Goal: Task Accomplishment & Management: Use online tool/utility

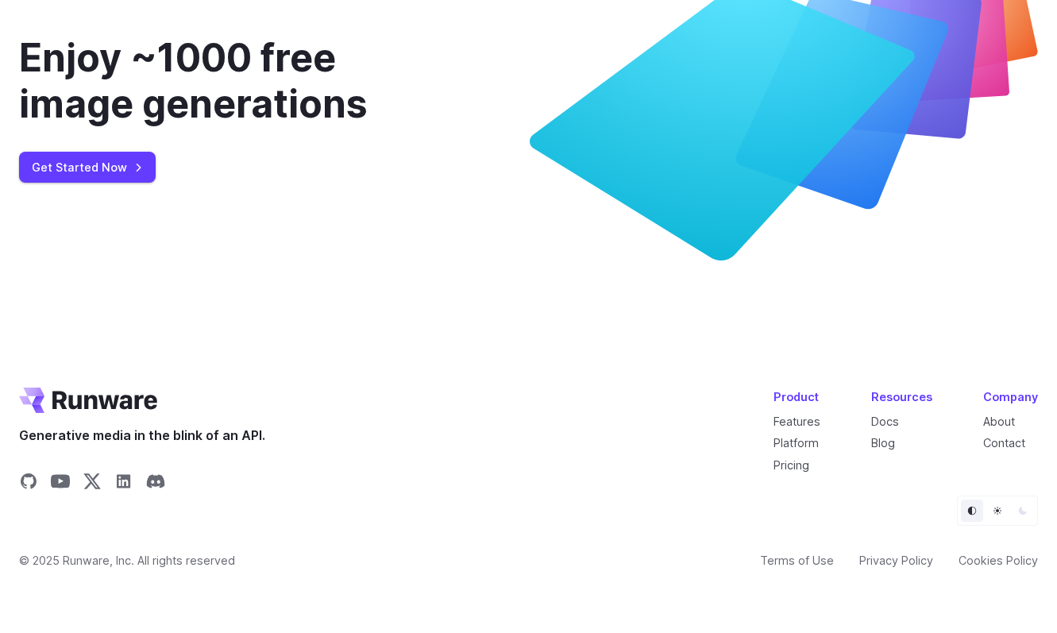
scroll to position [6003, 0]
click at [808, 445] on link "Platform" at bounding box center [795, 442] width 45 height 13
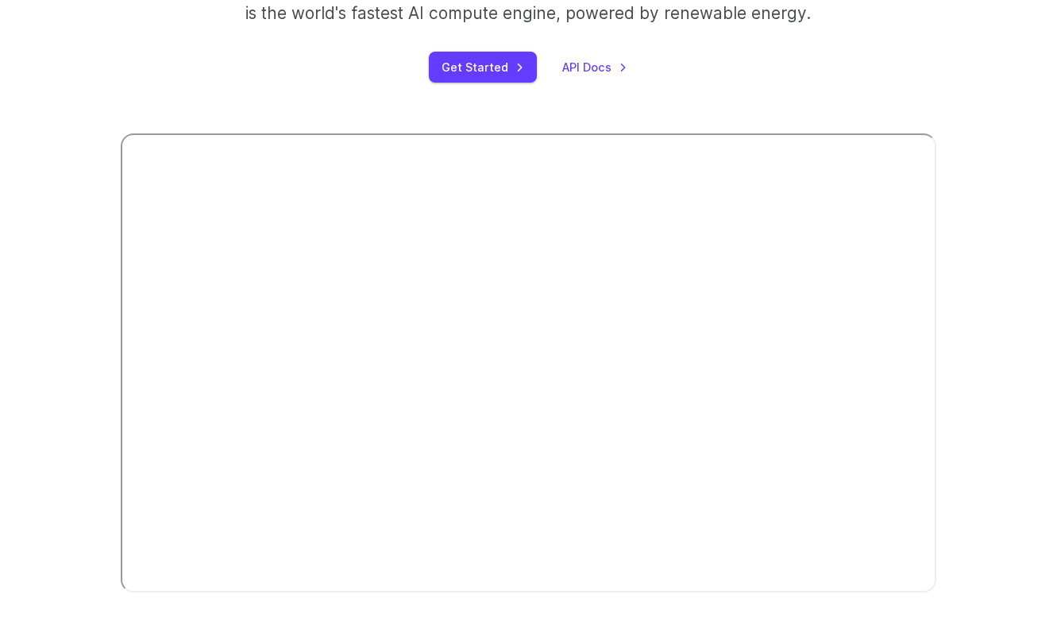
scroll to position [35, 0]
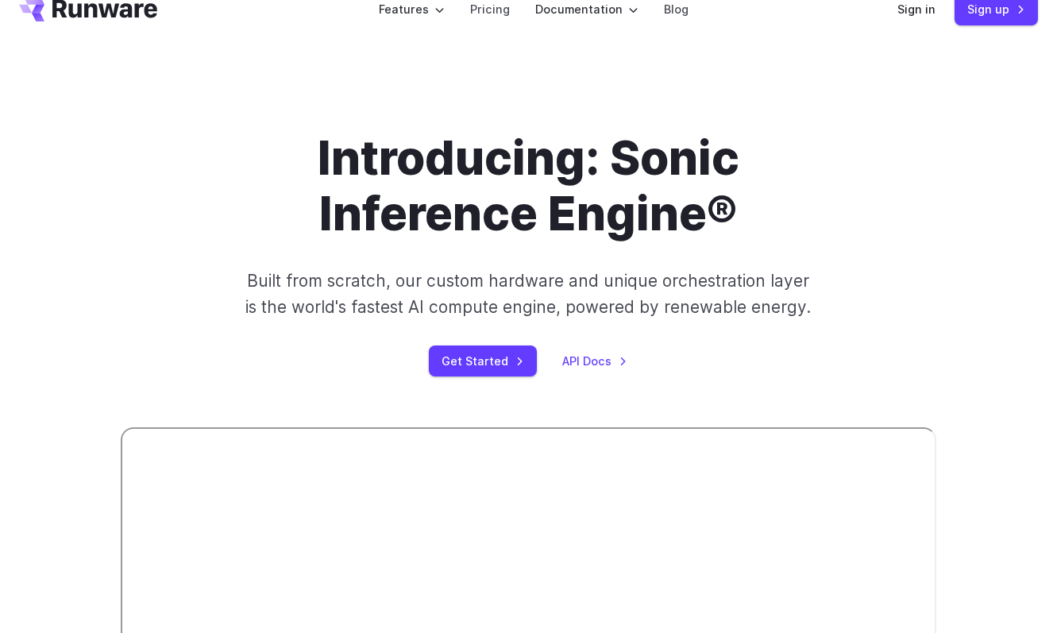
click at [834, 125] on div "Introducing: Sonic Inference Engine® Built from scratch, our custom hardware an…" at bounding box center [528, 511] width 1057 height 914
click at [505, 213] on h1 "Introducing: Sonic Inference Engine®" at bounding box center [528, 186] width 815 height 112
click at [507, 162] on h1 "Introducing: Sonic Inference Engine®" at bounding box center [528, 186] width 815 height 112
click at [515, 144] on h1 "Introducing: Sonic Inference Engine®" at bounding box center [528, 186] width 815 height 112
click at [500, 12] on link "Pricing" at bounding box center [490, 9] width 40 height 18
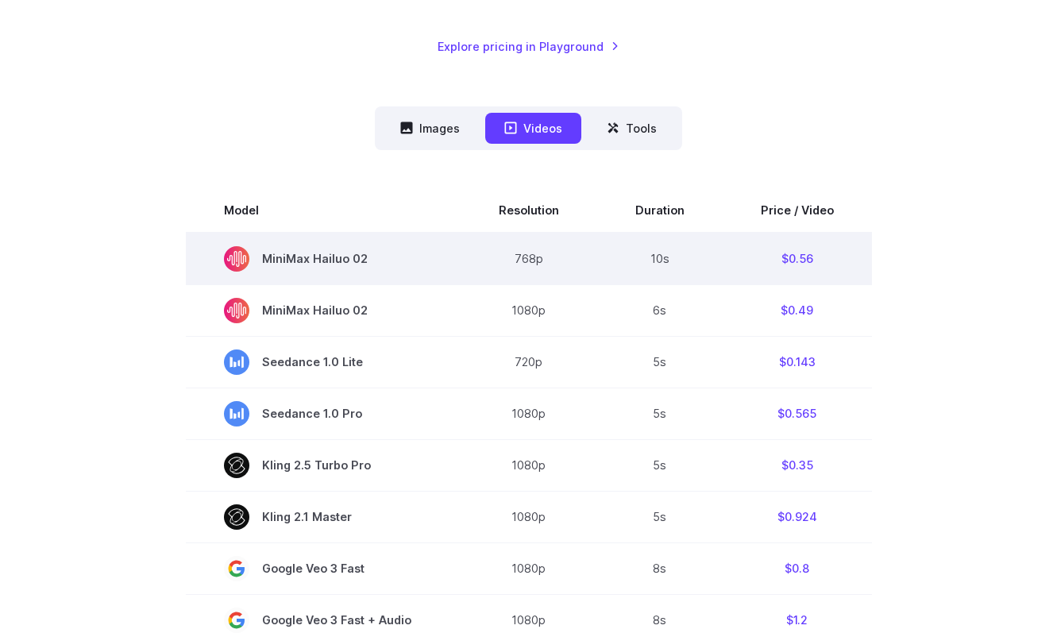
scroll to position [326, 0]
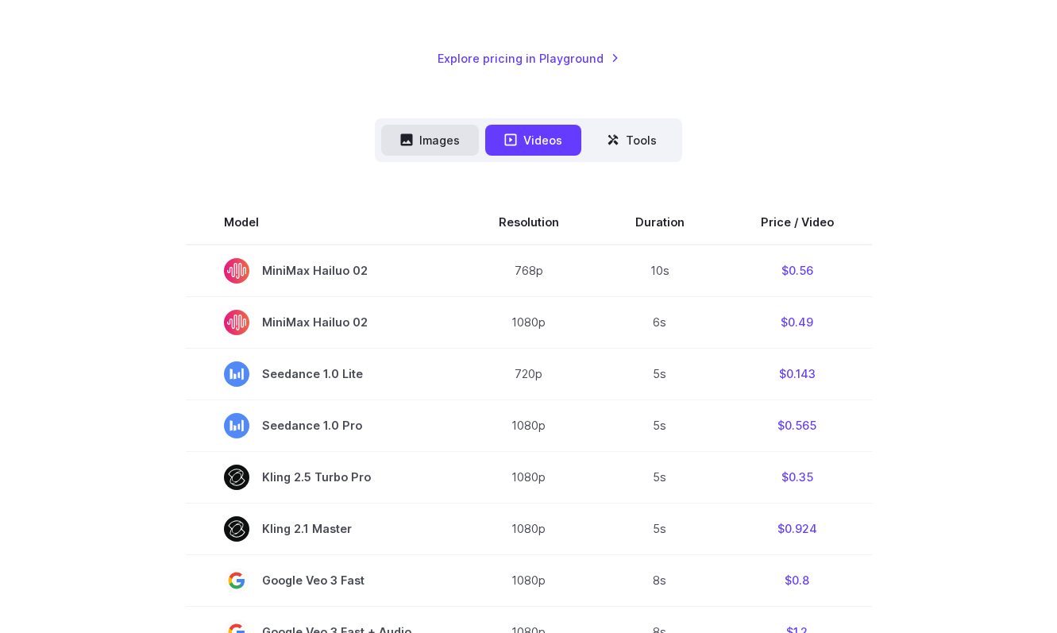
click at [459, 129] on button "Images" at bounding box center [430, 140] width 98 height 31
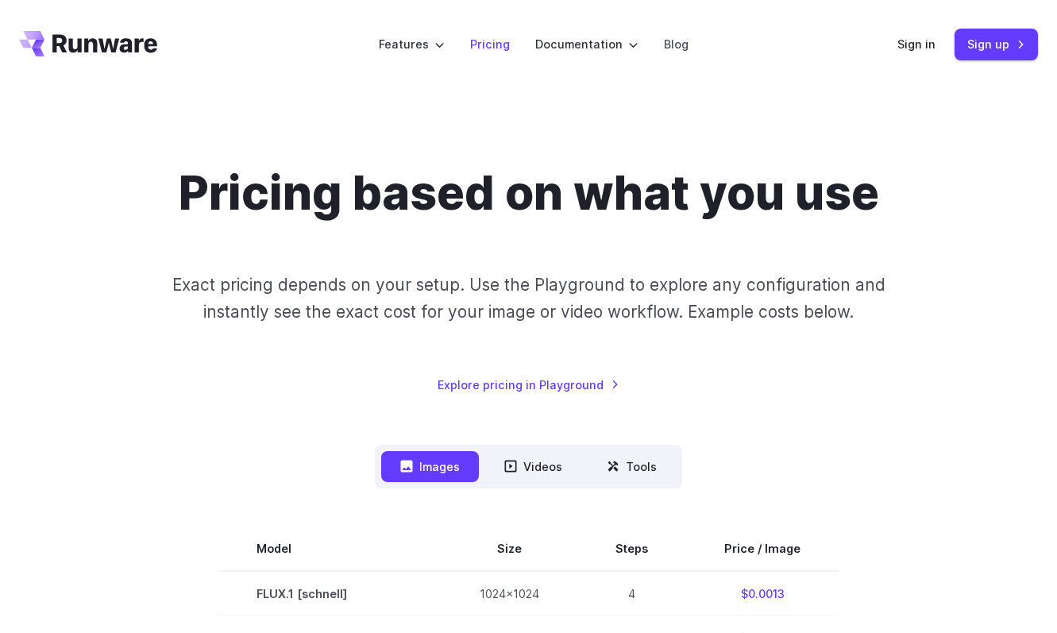
scroll to position [0, 0]
click at [993, 51] on link "Sign up" at bounding box center [995, 44] width 83 height 31
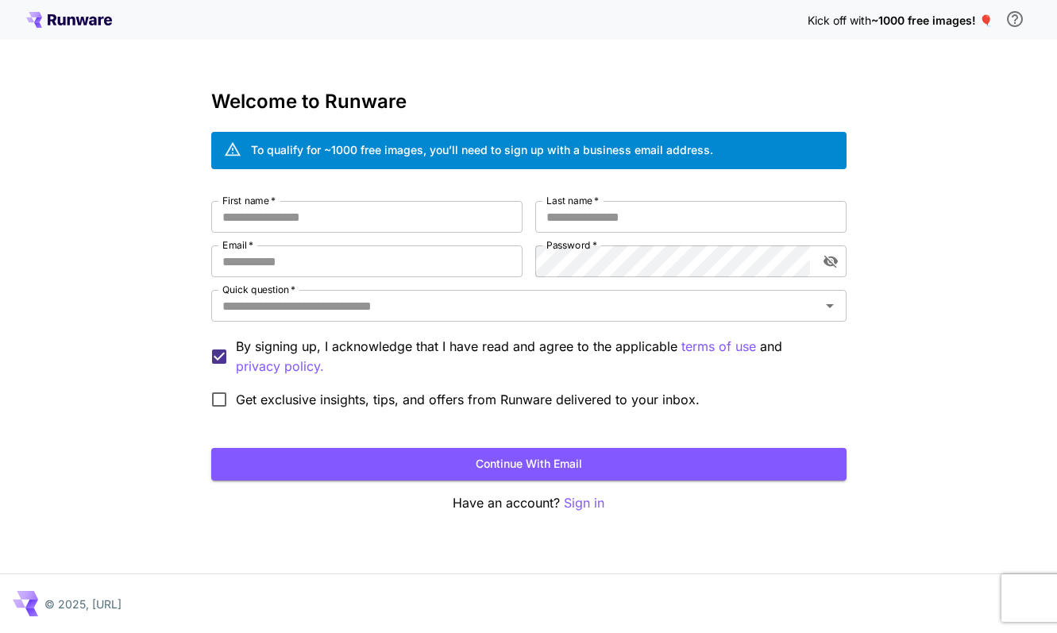
click at [627, 75] on div "Kick off with ~1000 free images! 🎈 Welcome to Runware To qualify for ~1000 free…" at bounding box center [528, 316] width 1057 height 633
click at [356, 404] on span "Get exclusive insights, tips, and offers from Runware delivered to your inbox." at bounding box center [468, 399] width 464 height 19
type input "*****"
type input "*******"
type input "*****"
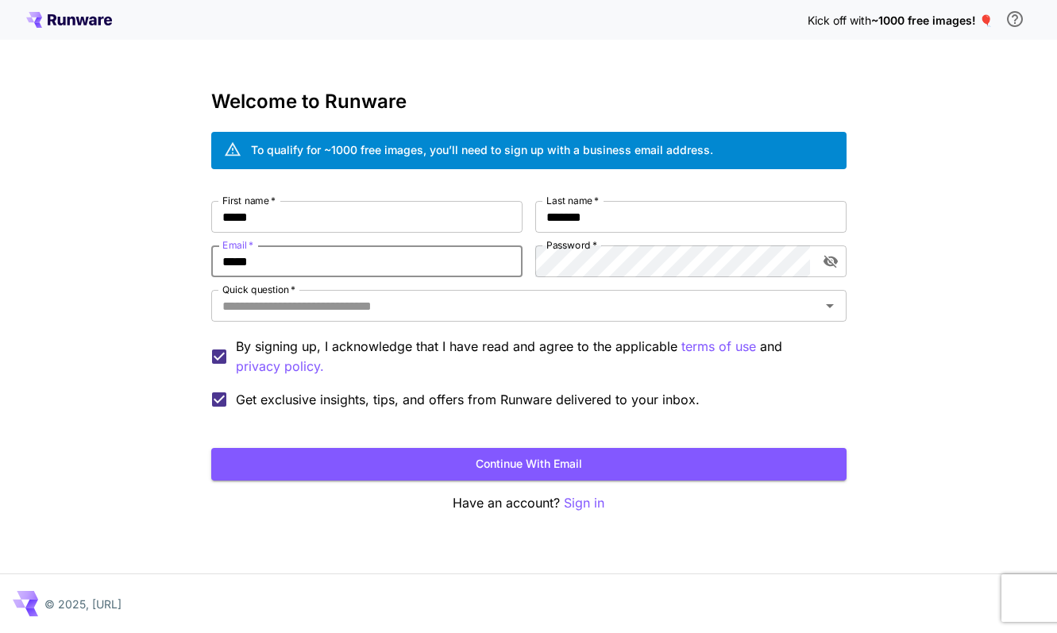
click at [379, 258] on input "*****" at bounding box center [366, 261] width 311 height 32
click at [436, 269] on input "Email   *" at bounding box center [366, 261] width 311 height 32
type input "**********"
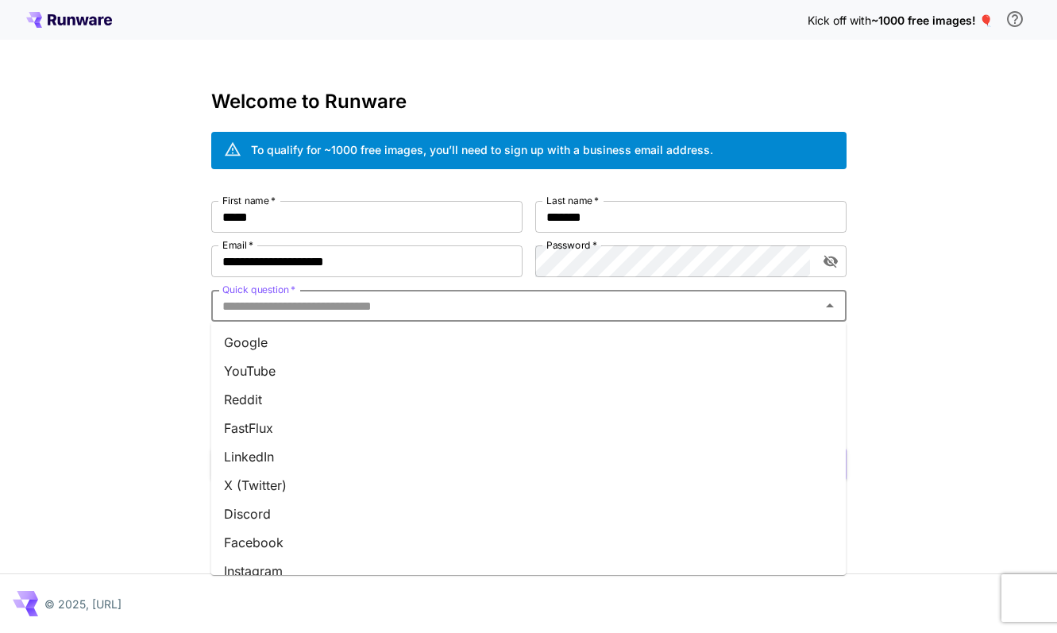
click at [282, 311] on input "Quick question   *" at bounding box center [515, 306] width 599 height 22
click at [265, 343] on li "Google" at bounding box center [528, 342] width 635 height 29
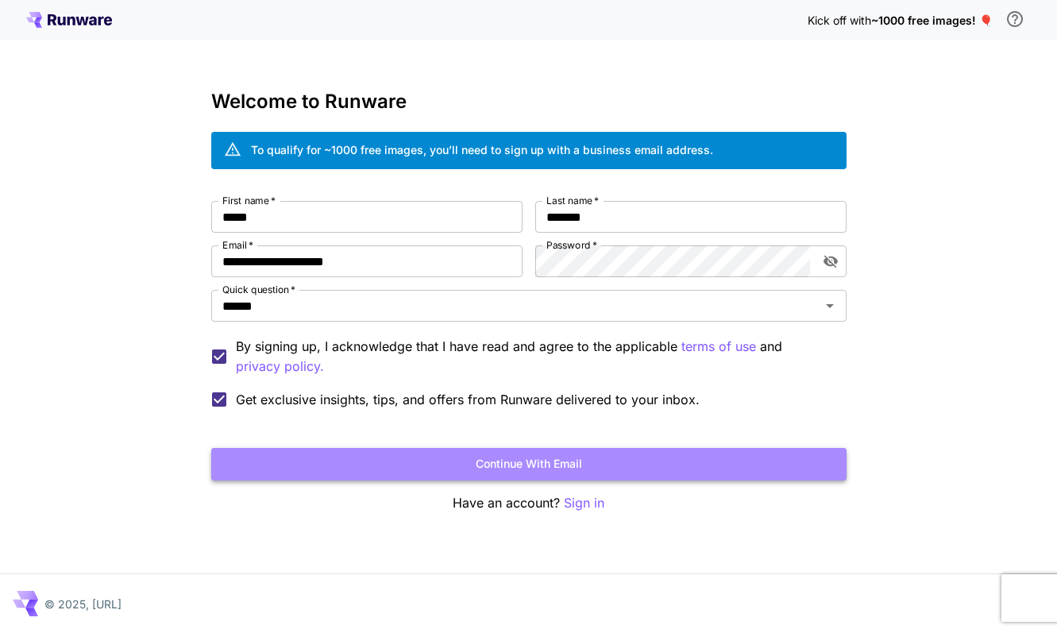
click at [273, 472] on button "Continue with email" at bounding box center [528, 464] width 635 height 33
click at [518, 465] on button "Continue with email" at bounding box center [528, 464] width 635 height 33
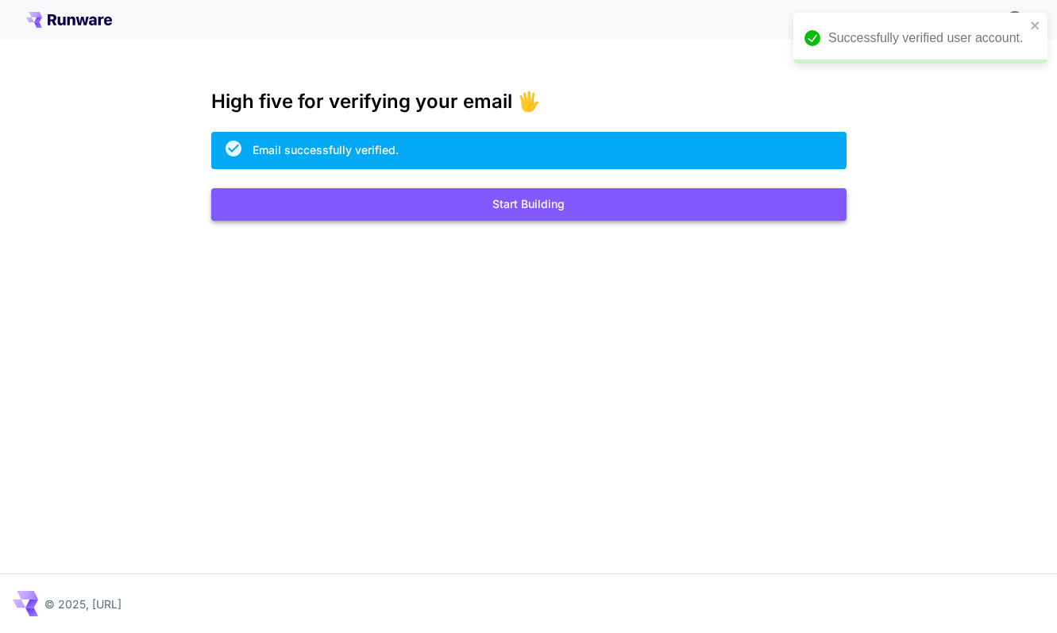
click at [527, 201] on button "Start Building" at bounding box center [528, 204] width 635 height 33
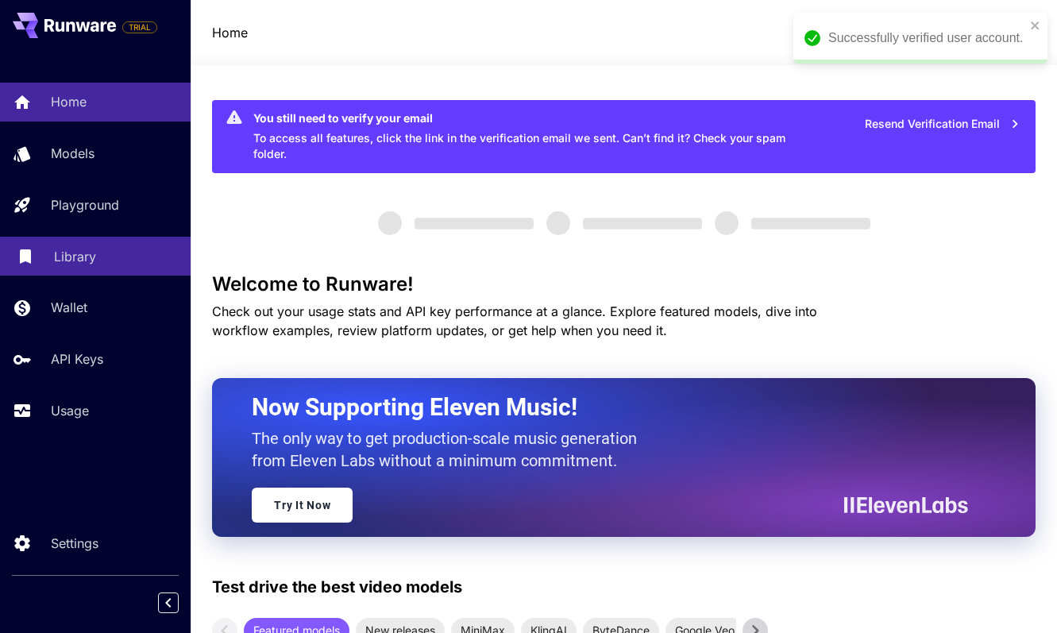
click at [102, 262] on div "Library" at bounding box center [116, 256] width 124 height 19
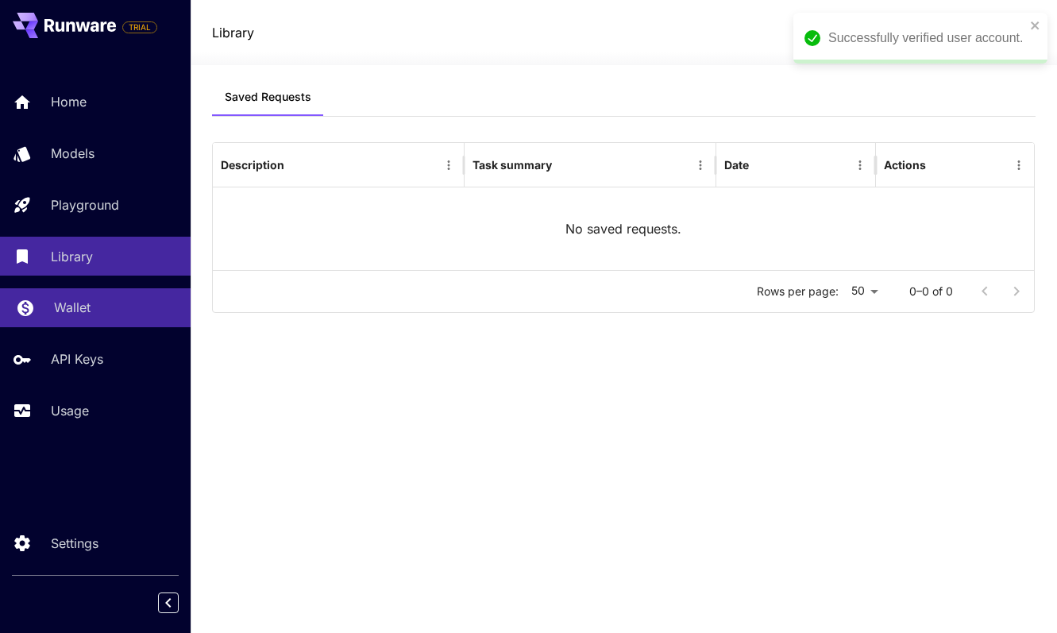
click at [94, 324] on link "Wallet" at bounding box center [95, 307] width 191 height 39
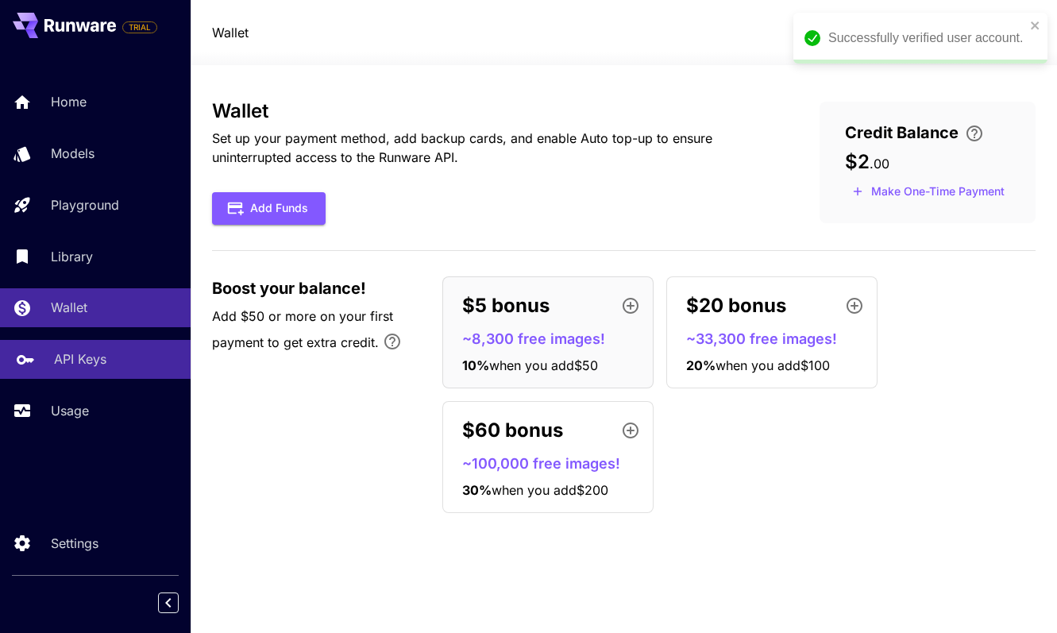
click at [94, 365] on p "API Keys" at bounding box center [80, 358] width 52 height 19
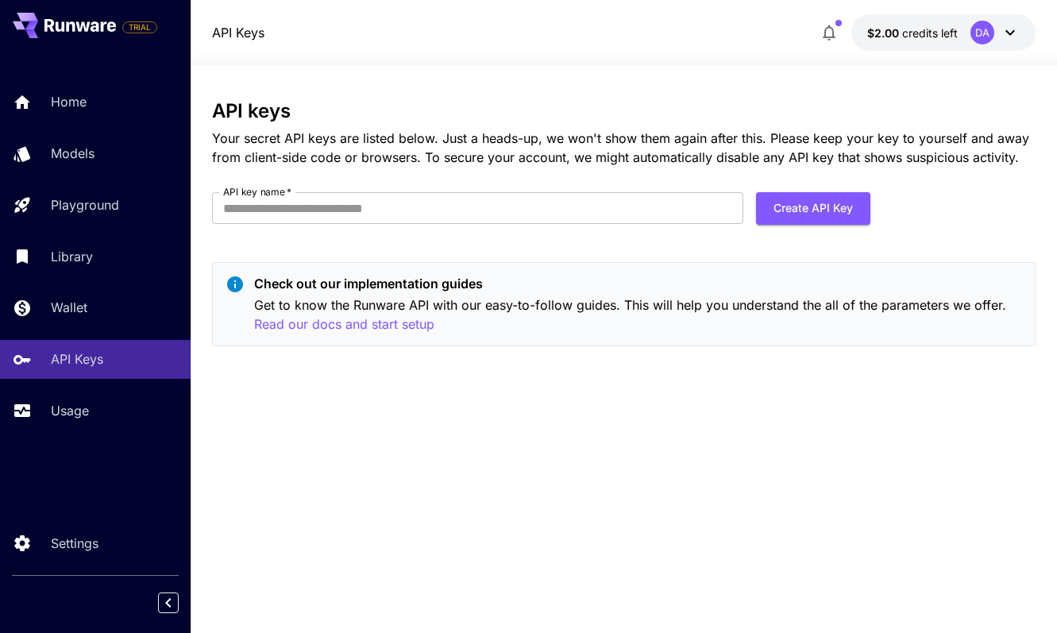
click at [630, 224] on form "API key name   * API key name   * Create API Key" at bounding box center [541, 214] width 658 height 44
click at [613, 213] on input "API key name   *" at bounding box center [477, 208] width 531 height 32
type input "**********"
click at [827, 214] on button "Create API Key" at bounding box center [813, 208] width 114 height 33
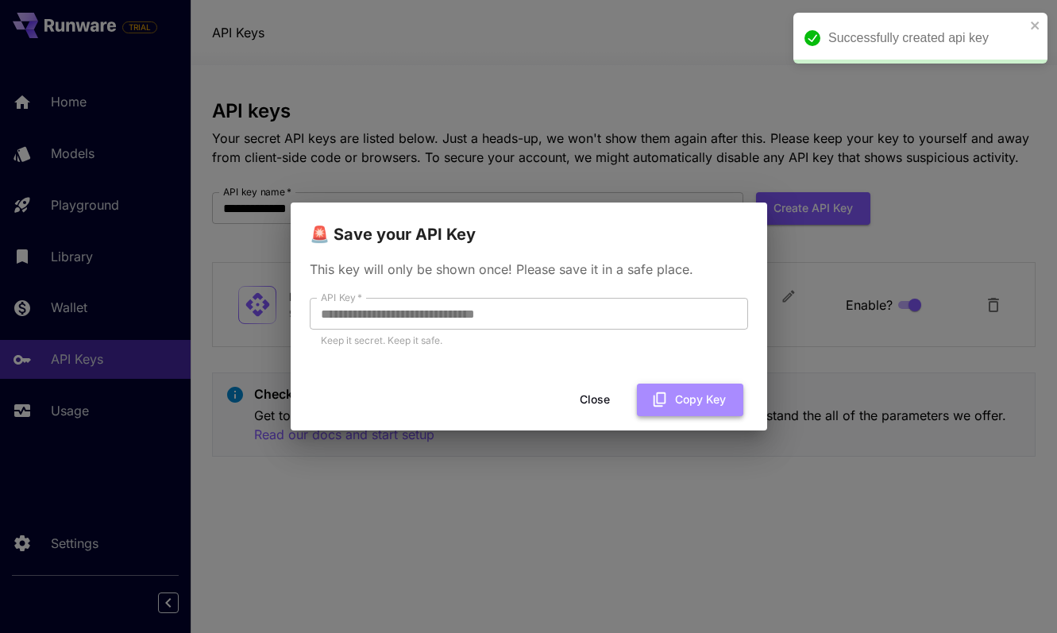
click at [700, 411] on button "Copy Key" at bounding box center [690, 400] width 106 height 33
click at [662, 507] on div "**********" at bounding box center [528, 316] width 1057 height 633
click at [638, 158] on div "**********" at bounding box center [528, 316] width 1057 height 633
click at [597, 397] on button "Close" at bounding box center [594, 400] width 71 height 33
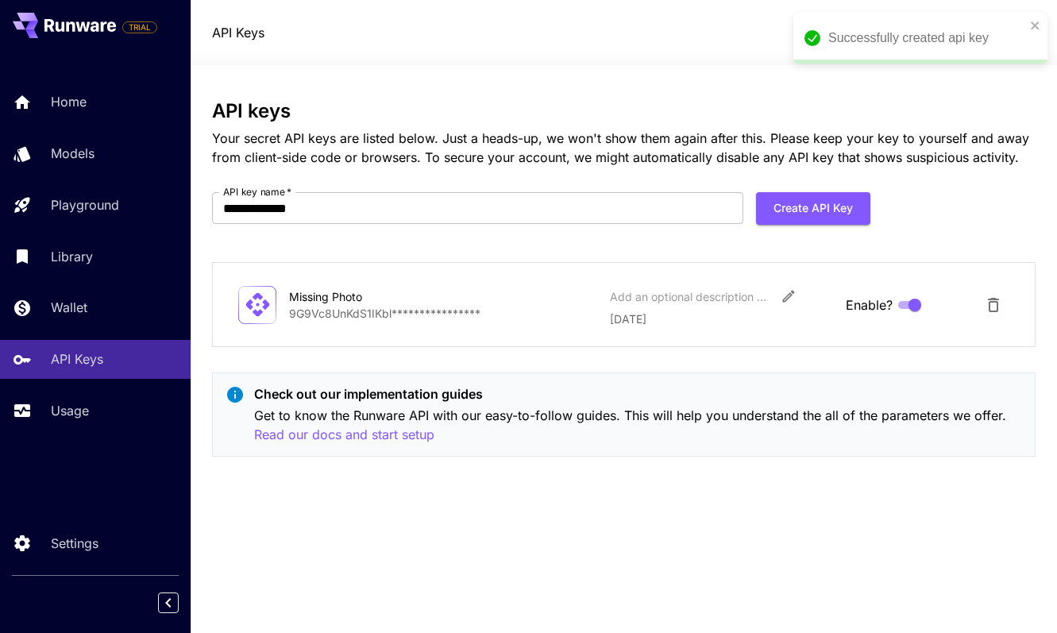
click at [594, 421] on p "Get to know the Runware API with our easy-to-follow guides. This will help you …" at bounding box center [637, 425] width 767 height 39
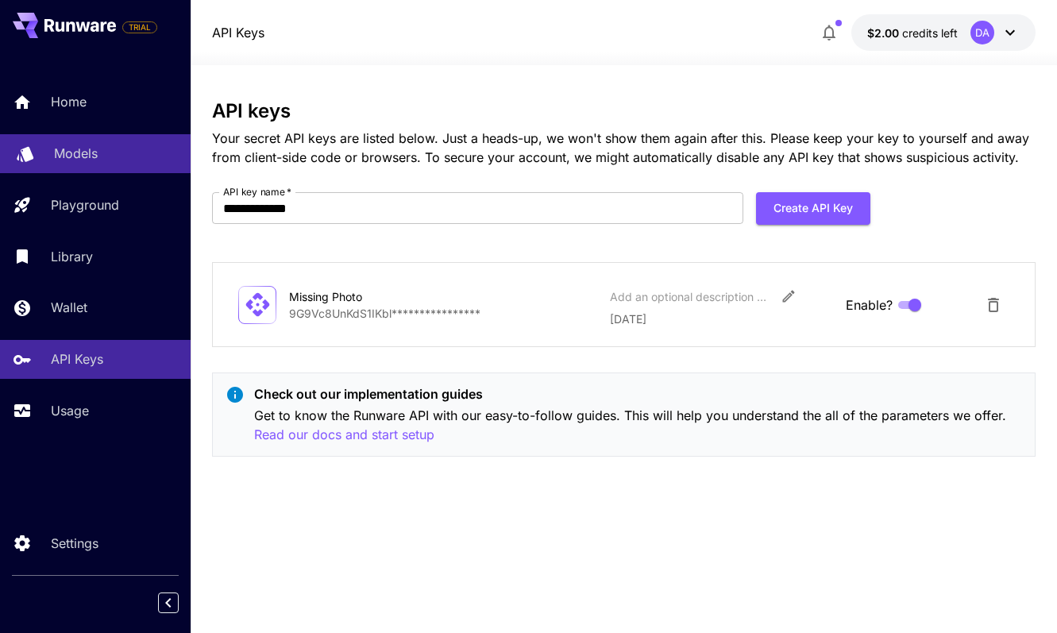
click at [102, 160] on div "Models" at bounding box center [116, 153] width 124 height 19
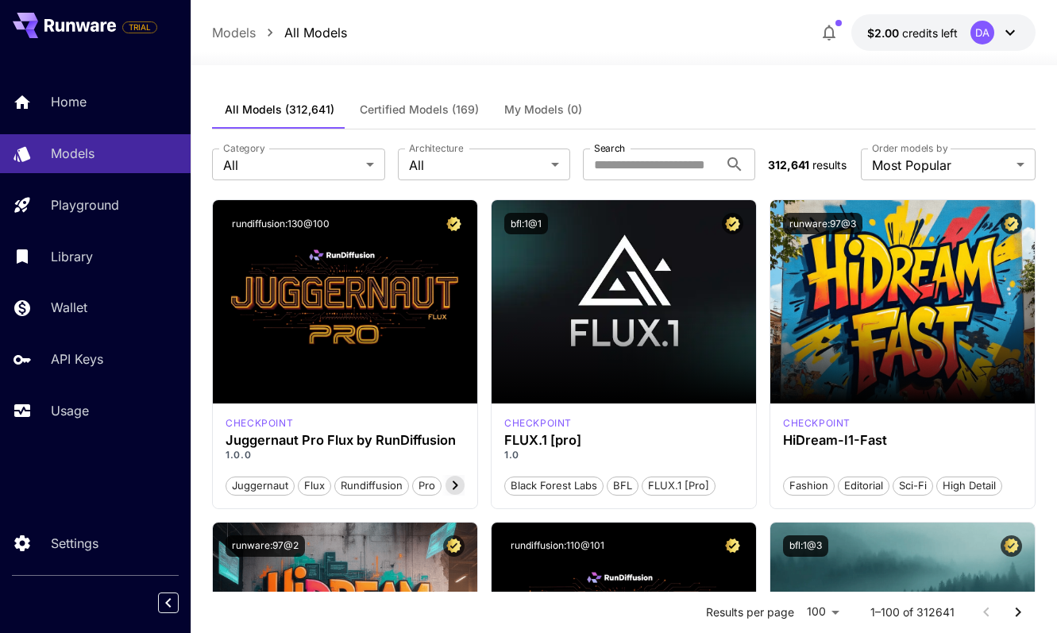
click at [382, 115] on span "Certified Models (169)" at bounding box center [419, 109] width 119 height 14
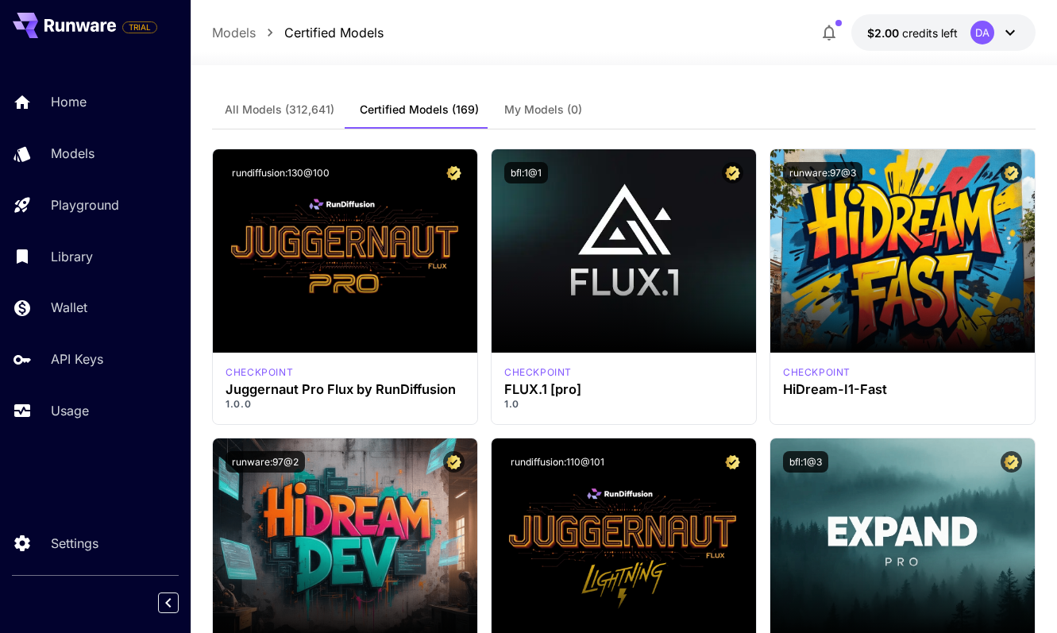
click at [299, 115] on span "All Models (312,641)" at bounding box center [280, 109] width 110 height 14
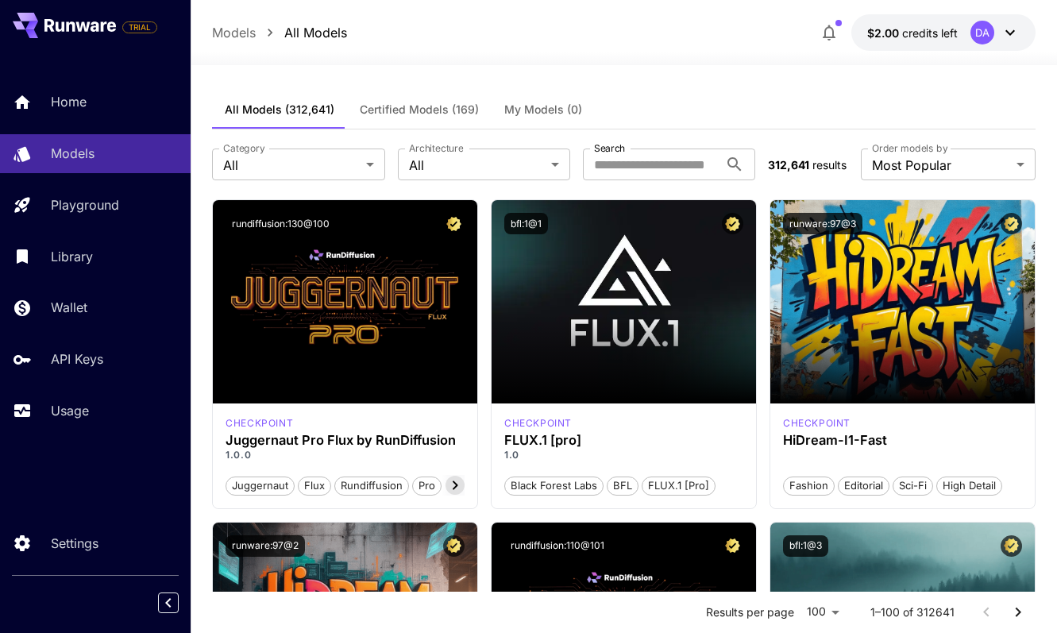
click at [418, 97] on button "Certified Models (169)" at bounding box center [419, 110] width 145 height 38
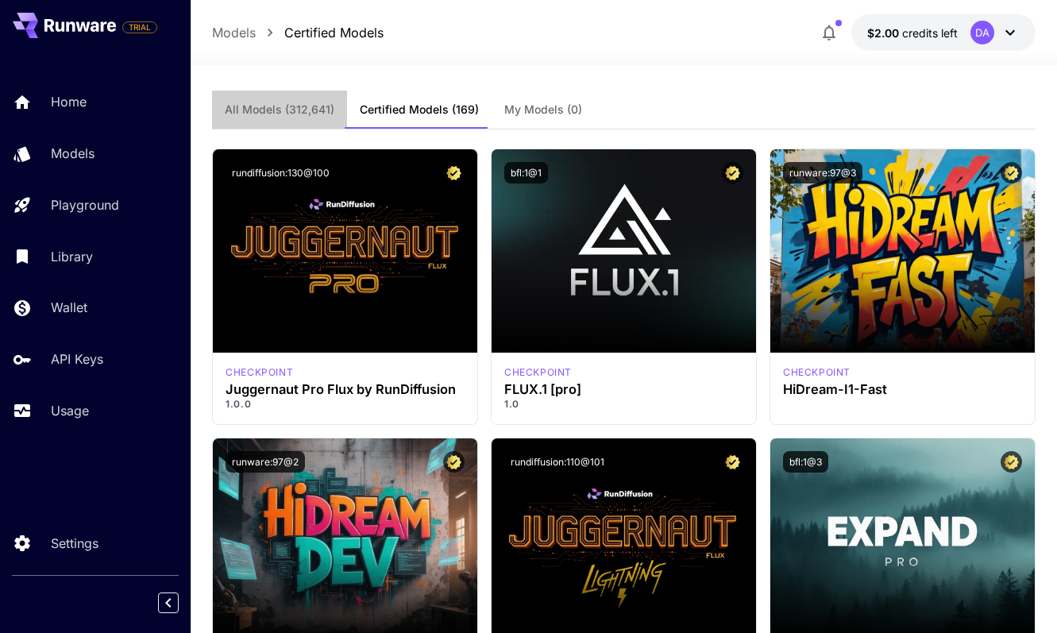
click at [293, 115] on span "All Models (312,641)" at bounding box center [280, 109] width 110 height 14
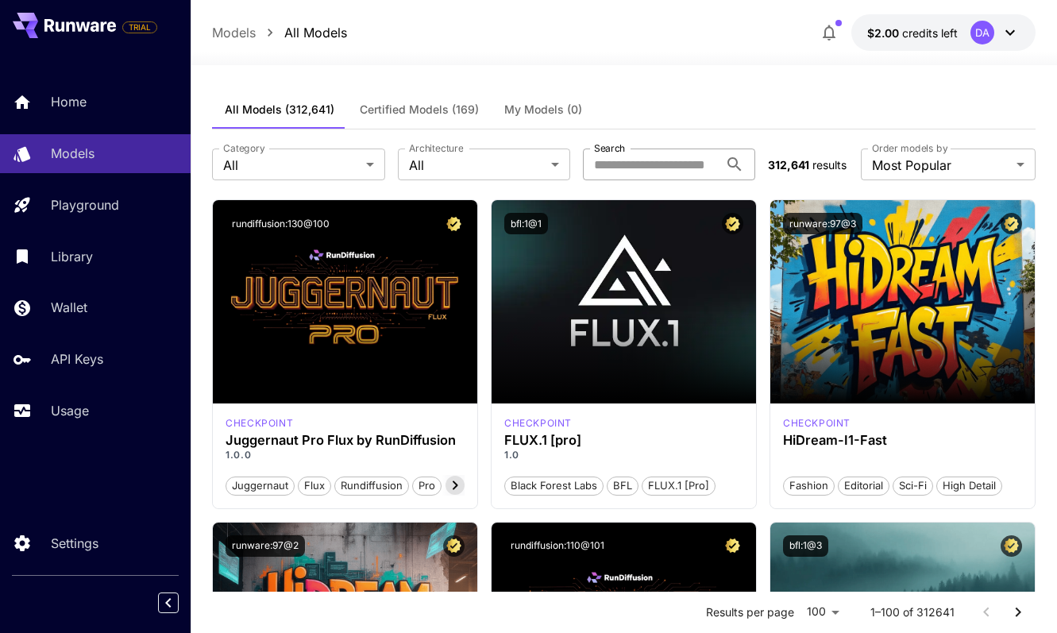
click at [673, 166] on input "Search" at bounding box center [651, 164] width 136 height 32
type input "*"
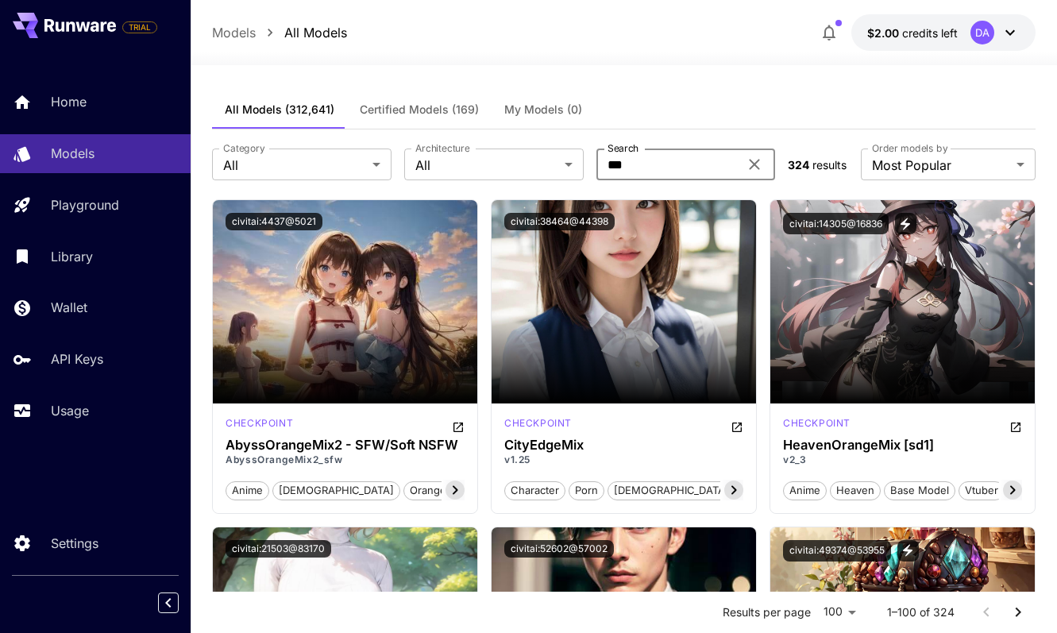
click at [633, 165] on input "***" at bounding box center [667, 164] width 143 height 32
paste input "***"
type input "******"
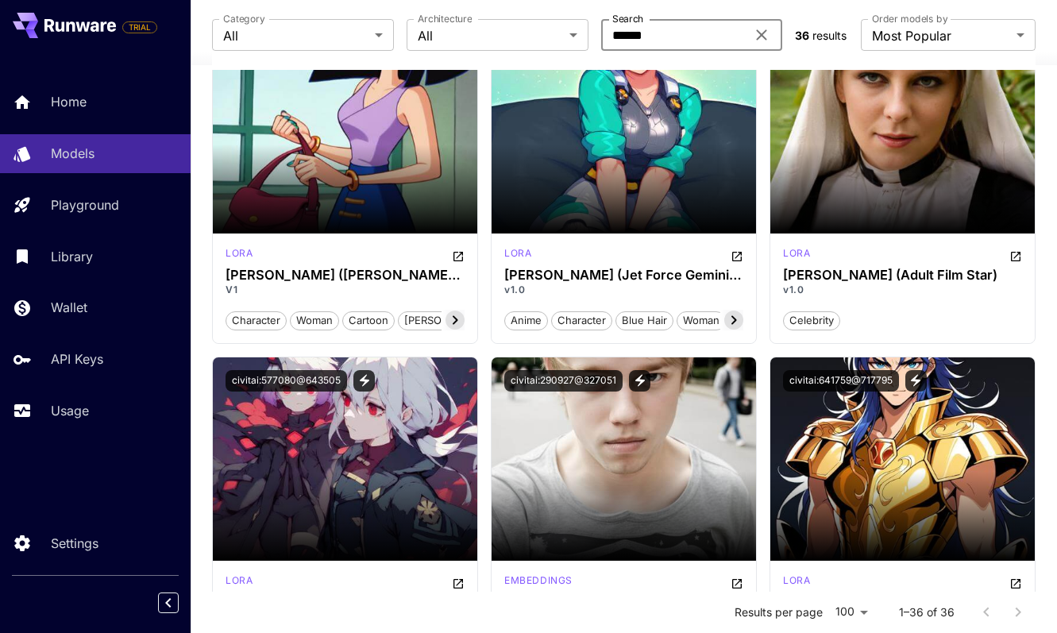
scroll to position [2685, 0]
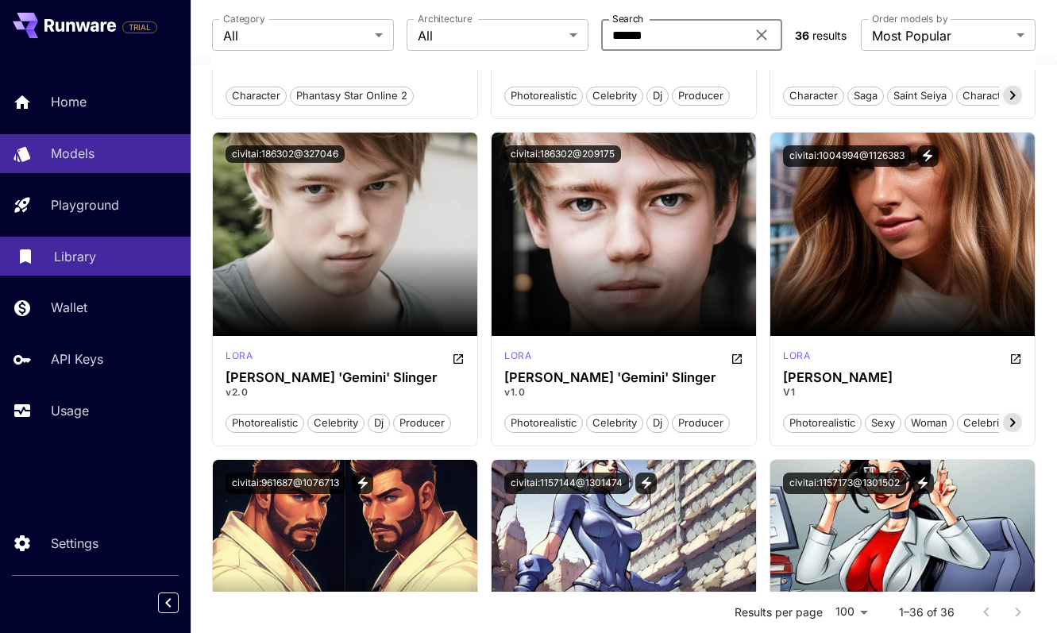
click at [86, 252] on p "Library" at bounding box center [75, 256] width 42 height 19
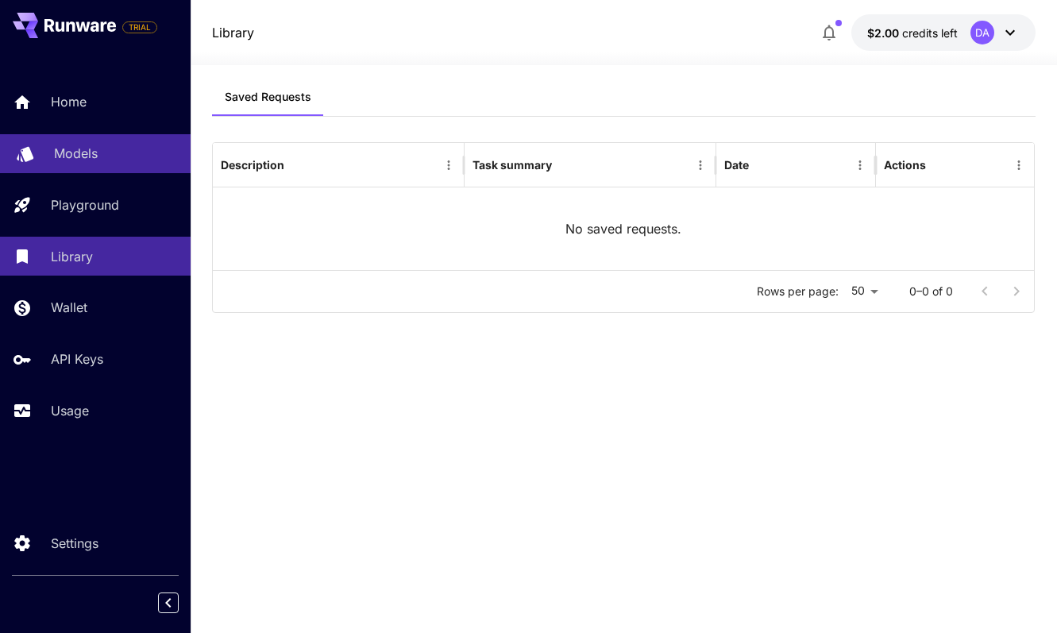
click at [128, 160] on div "Models" at bounding box center [116, 153] width 124 height 19
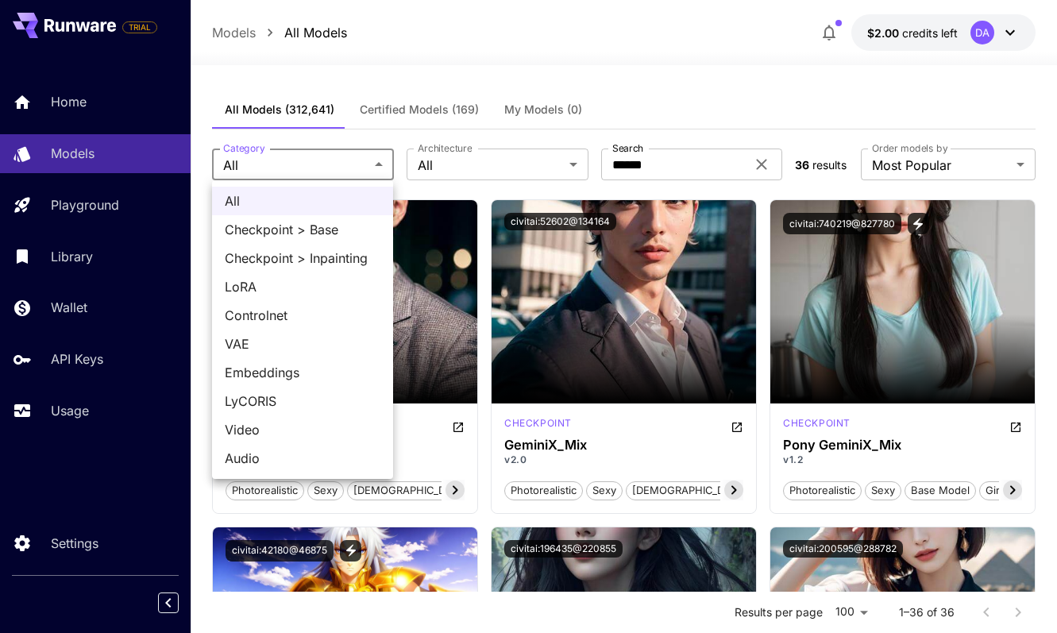
click at [454, 159] on div at bounding box center [528, 316] width 1057 height 633
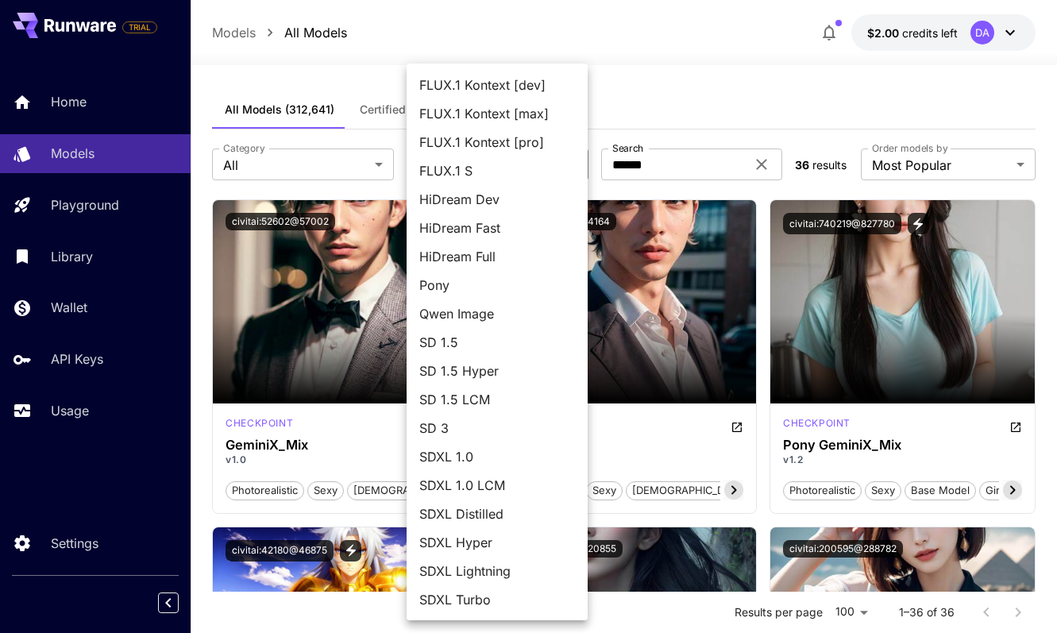
scroll to position [56, 0]
click at [654, 133] on div at bounding box center [528, 316] width 1057 height 633
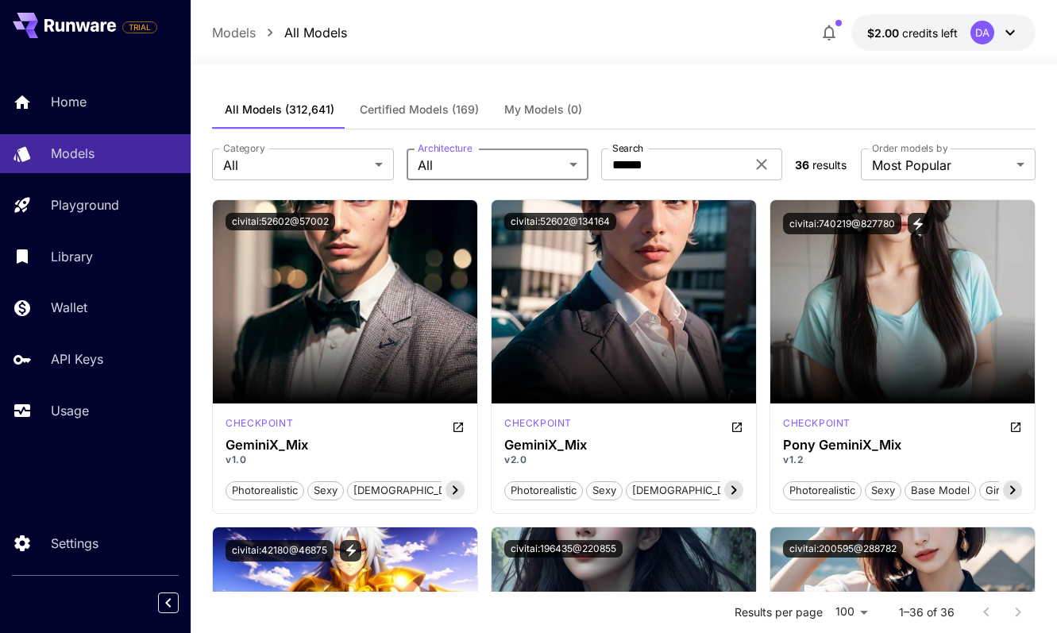
click at [445, 118] on button "Certified Models (169)" at bounding box center [419, 110] width 145 height 38
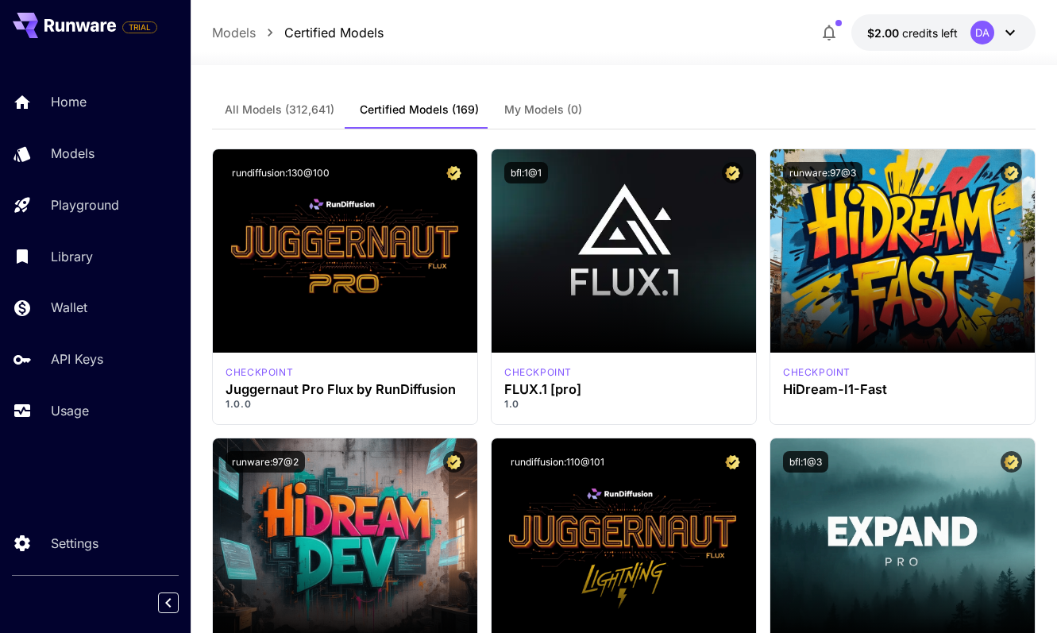
click at [291, 108] on span "All Models (312,641)" at bounding box center [280, 109] width 110 height 14
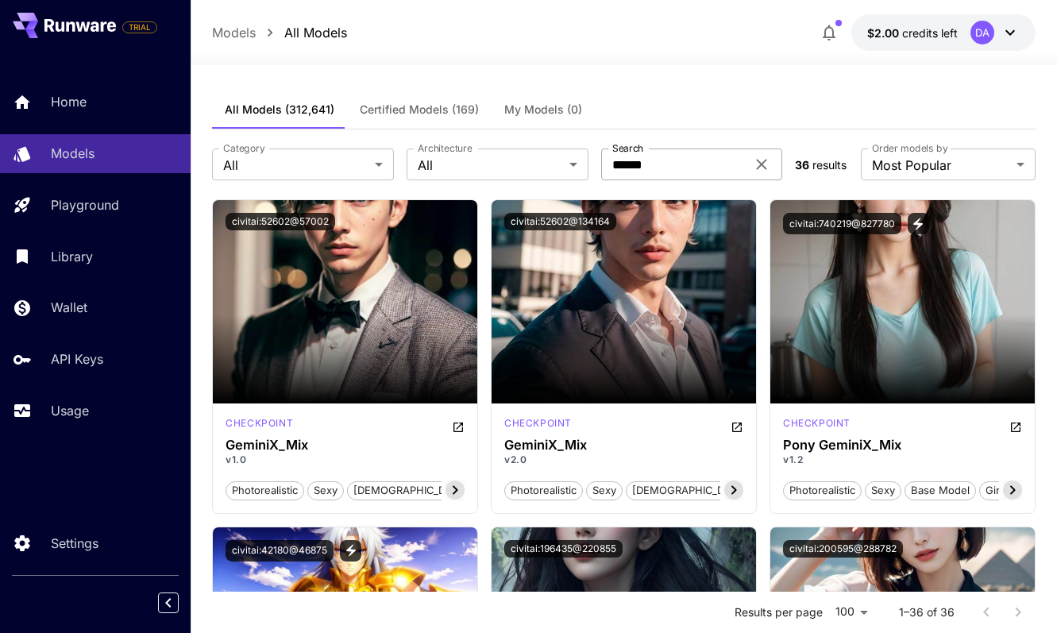
click at [651, 173] on input "******" at bounding box center [673, 164] width 145 height 32
type input "******"
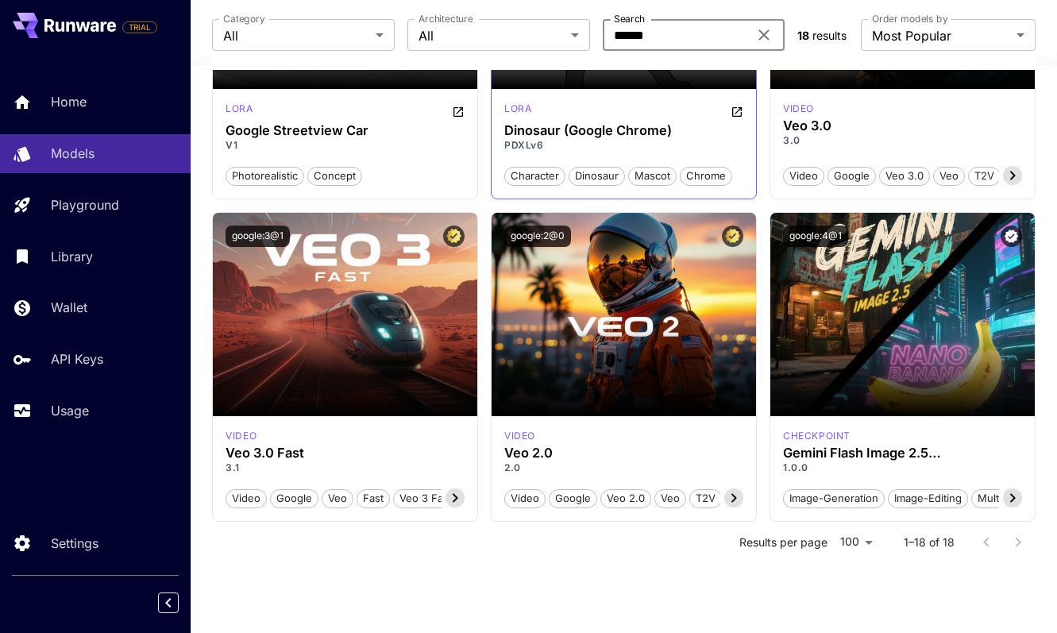
scroll to position [1617, 0]
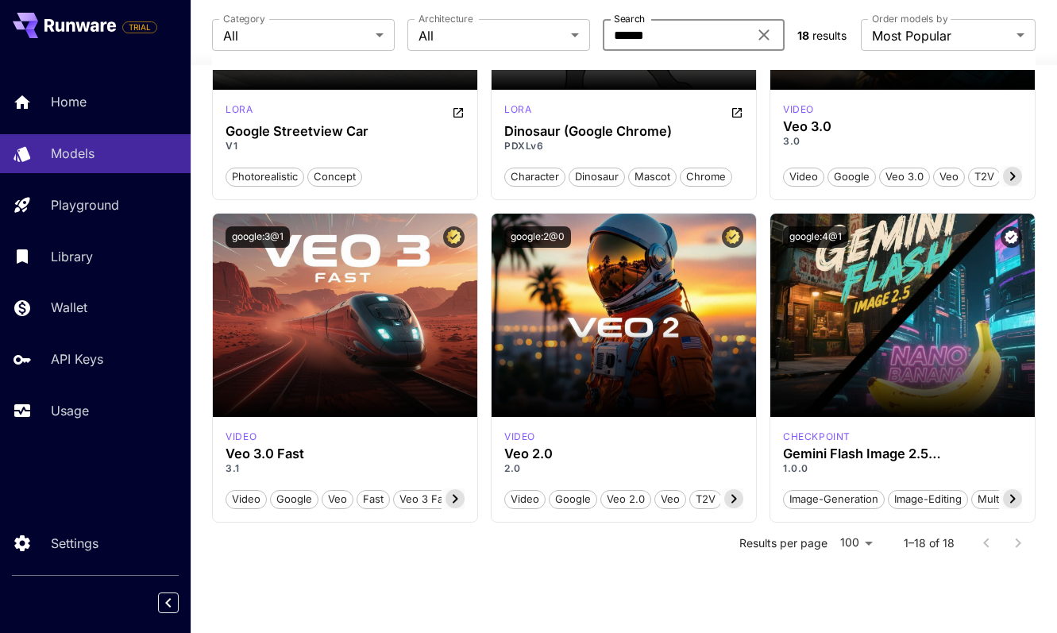
click at [1017, 542] on div at bounding box center [1002, 543] width 64 height 32
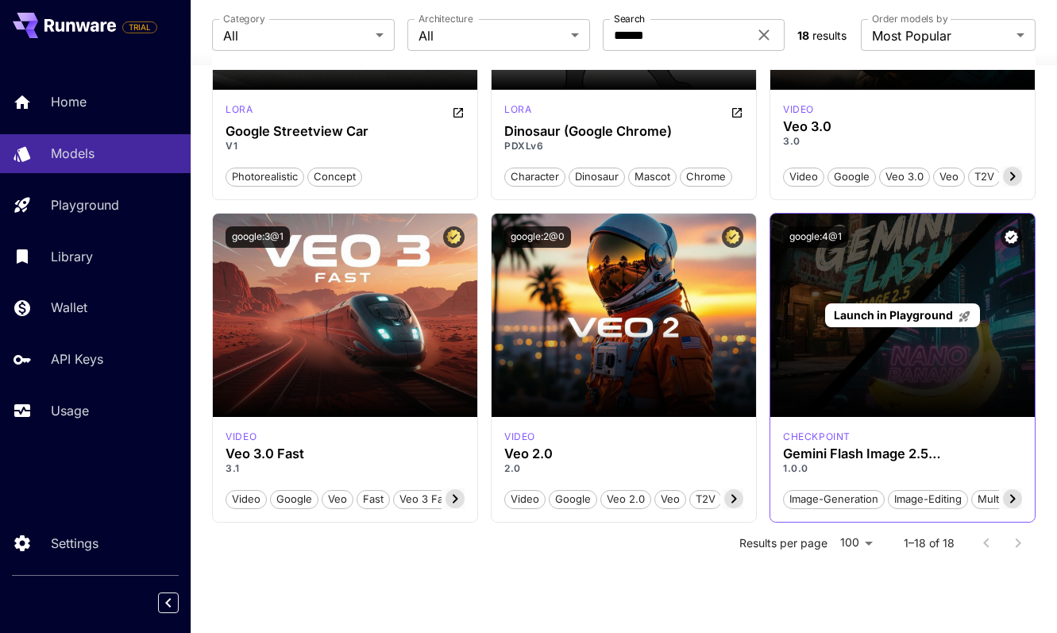
click at [935, 371] on div "Launch in Playground" at bounding box center [902, 315] width 264 height 203
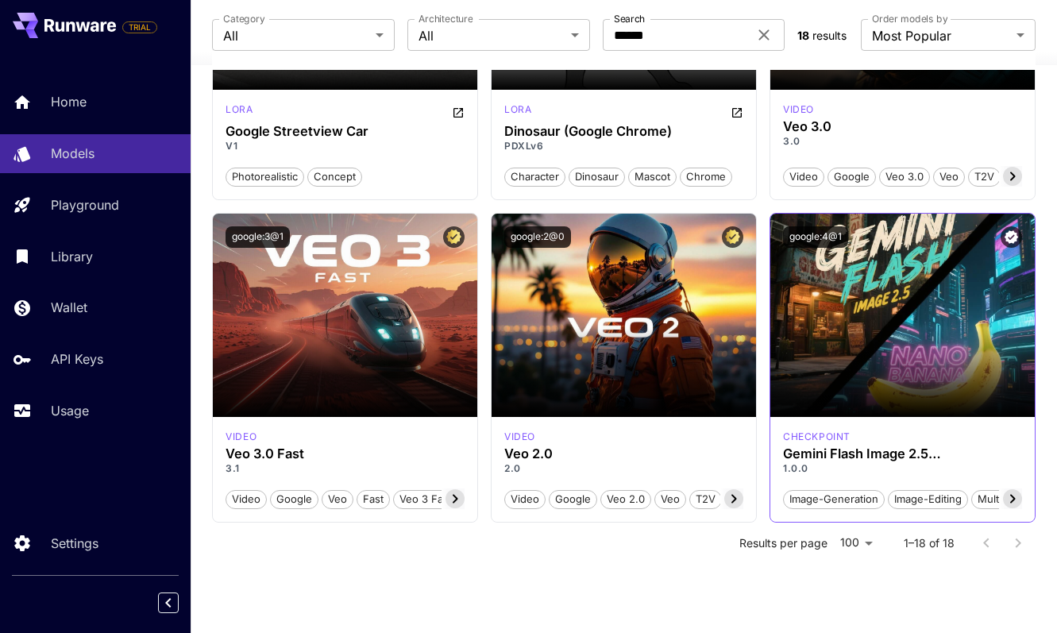
click at [1011, 498] on icon at bounding box center [1012, 498] width 19 height 19
click at [1011, 498] on span "character-consistency" at bounding box center [960, 499] width 125 height 16
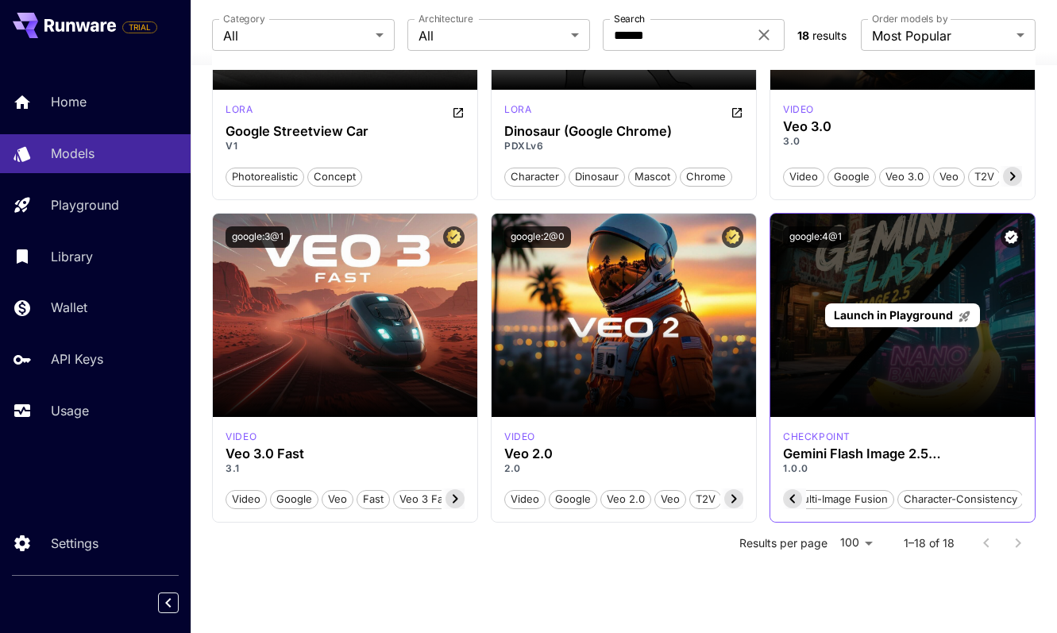
click at [964, 371] on div "Launch in Playground" at bounding box center [902, 315] width 264 height 203
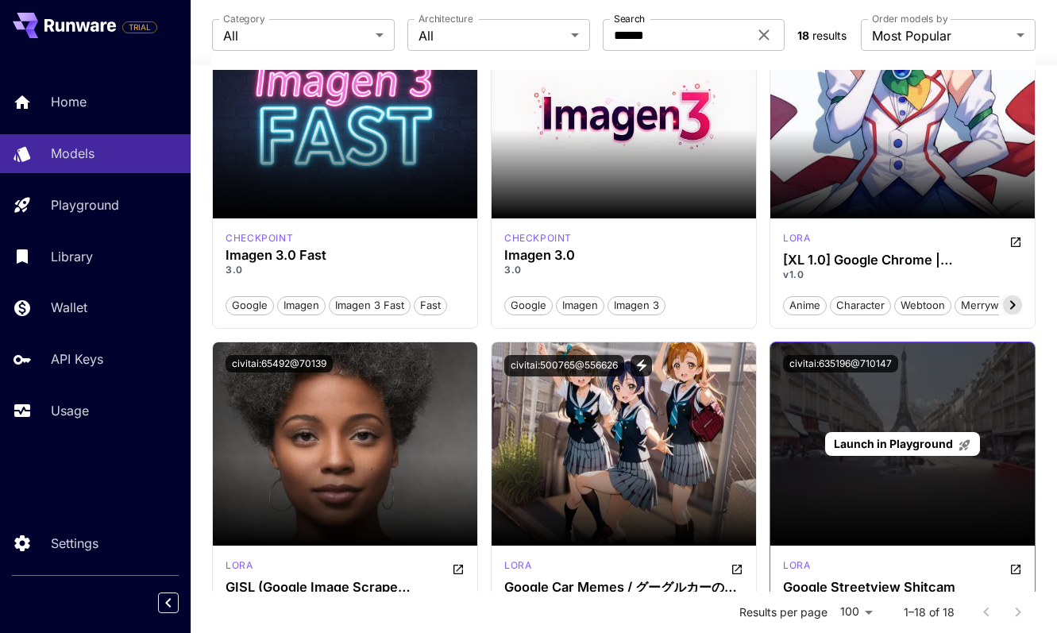
scroll to position [13, 0]
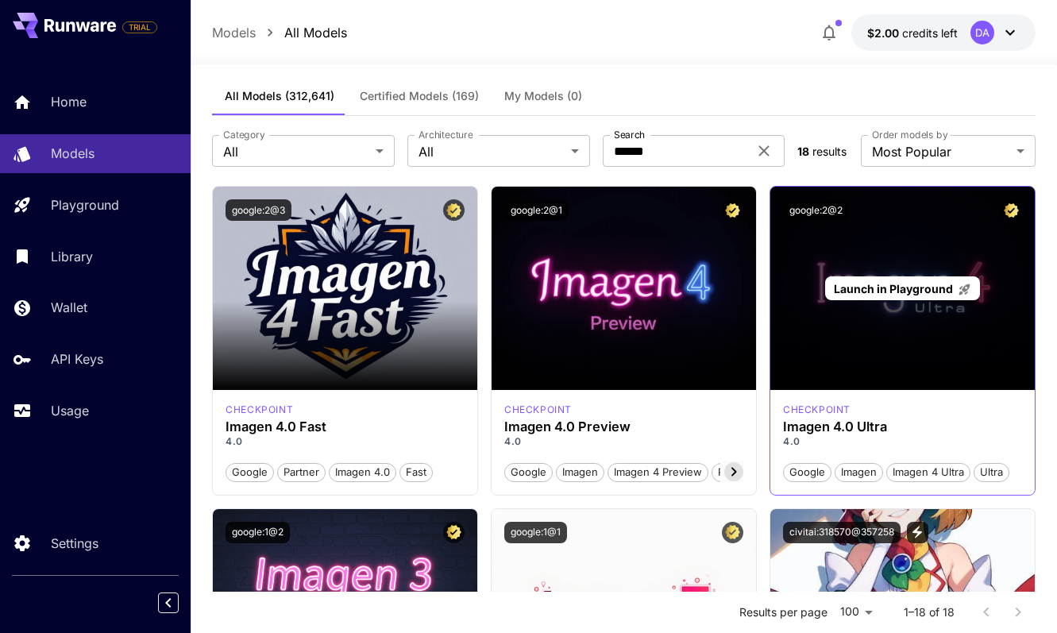
click at [884, 289] on span "Launch in Playground" at bounding box center [893, 288] width 119 height 13
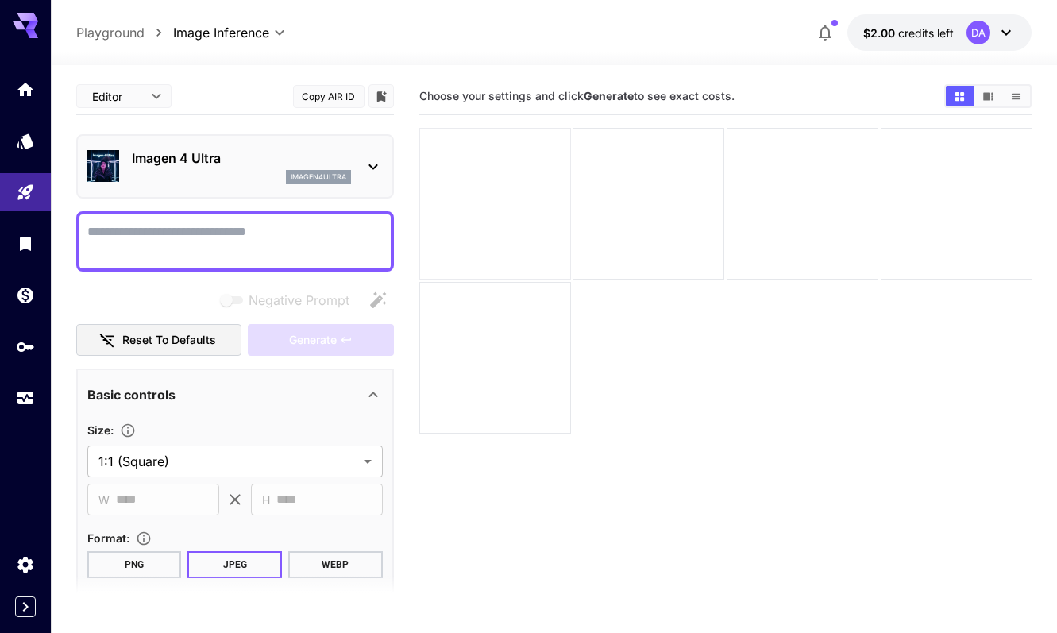
click at [530, 164] on div at bounding box center [495, 204] width 152 height 152
click at [281, 242] on textarea "Negative Prompt" at bounding box center [234, 241] width 295 height 38
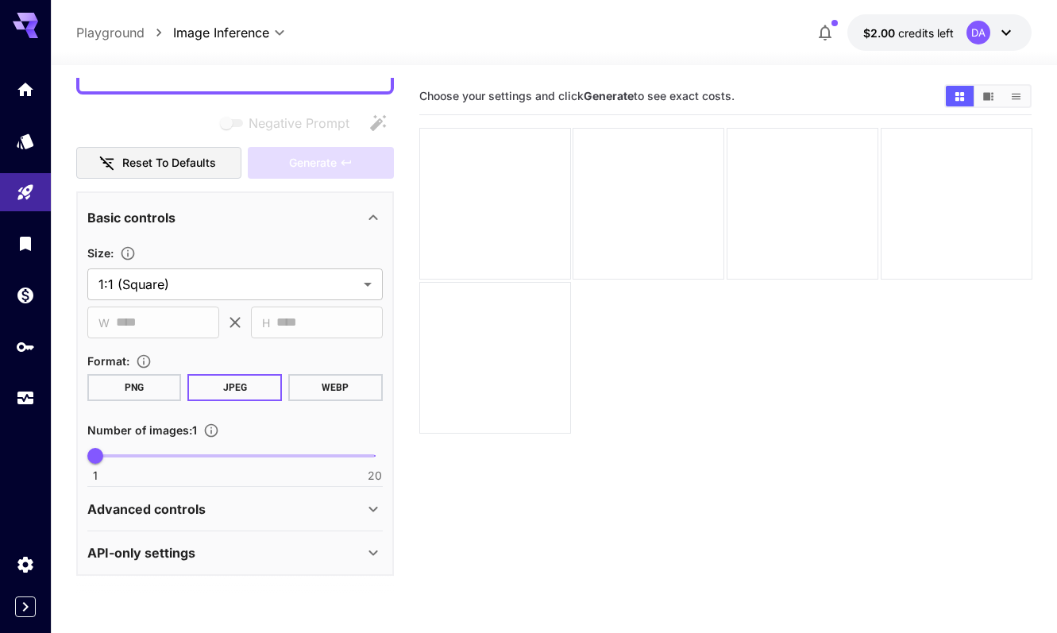
scroll to position [176, 0]
click at [186, 515] on p "Advanced controls" at bounding box center [146, 509] width 118 height 19
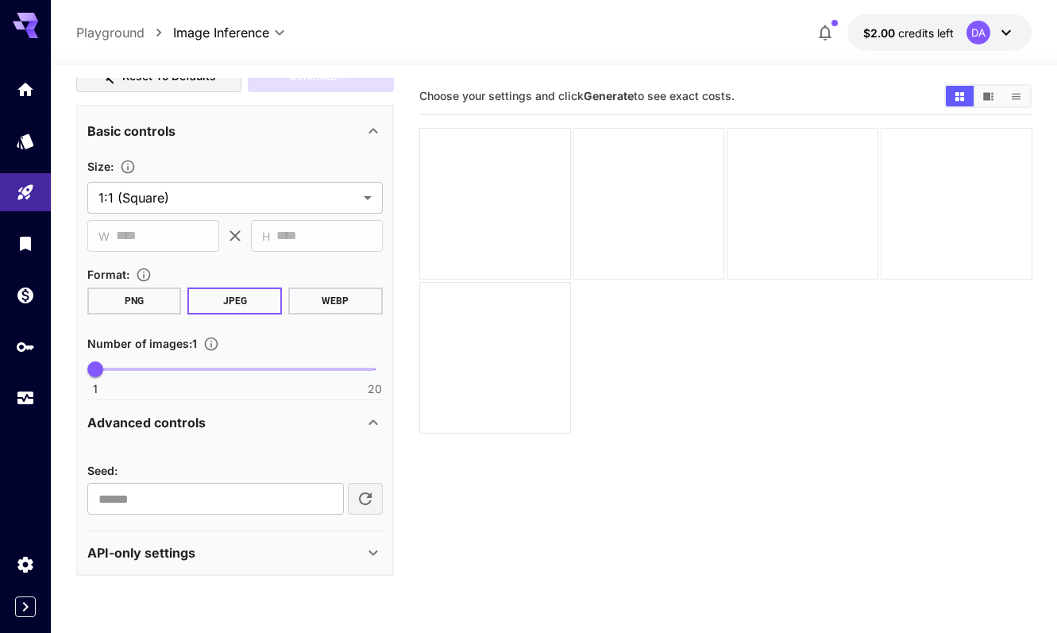
scroll to position [263, 0]
click at [179, 553] on p "API-only settings" at bounding box center [141, 553] width 108 height 19
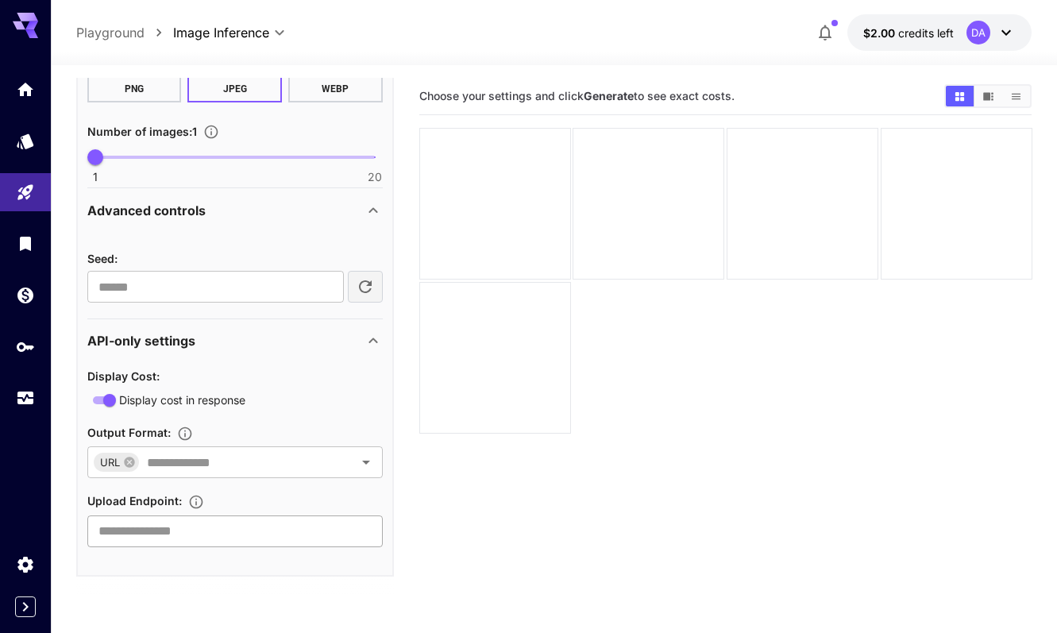
click at [190, 530] on input "text" at bounding box center [234, 531] width 295 height 32
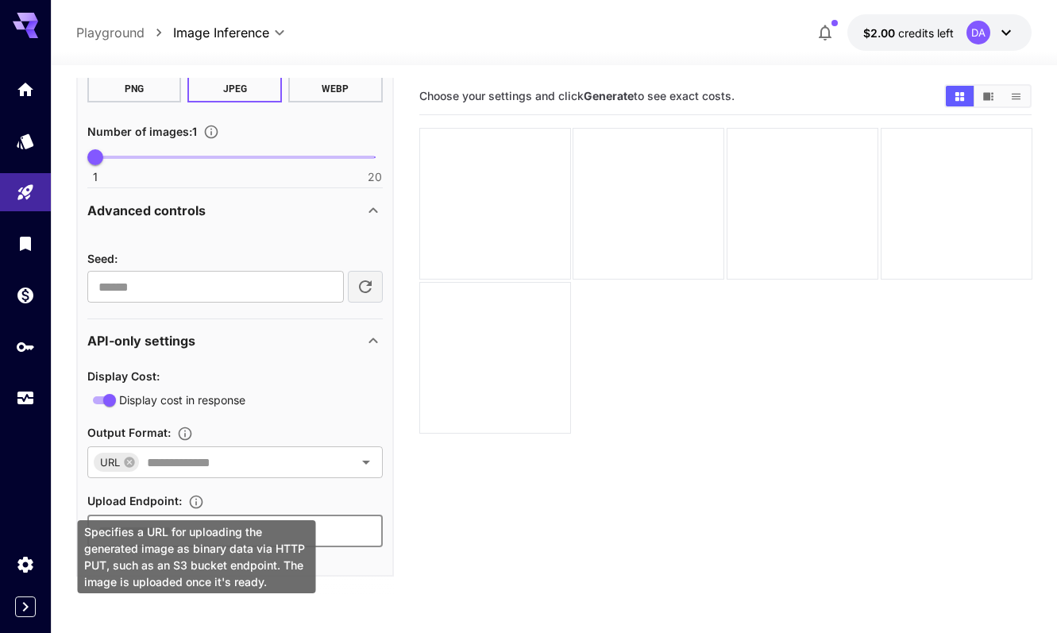
click at [198, 497] on icon "Specifies a URL for uploading the generated image as binary data via HTTP PUT, …" at bounding box center [196, 502] width 16 height 16
click at [196, 501] on icon "Specifies a URL for uploading the generated image as binary data via HTTP PUT, …" at bounding box center [195, 501] width 13 height 13
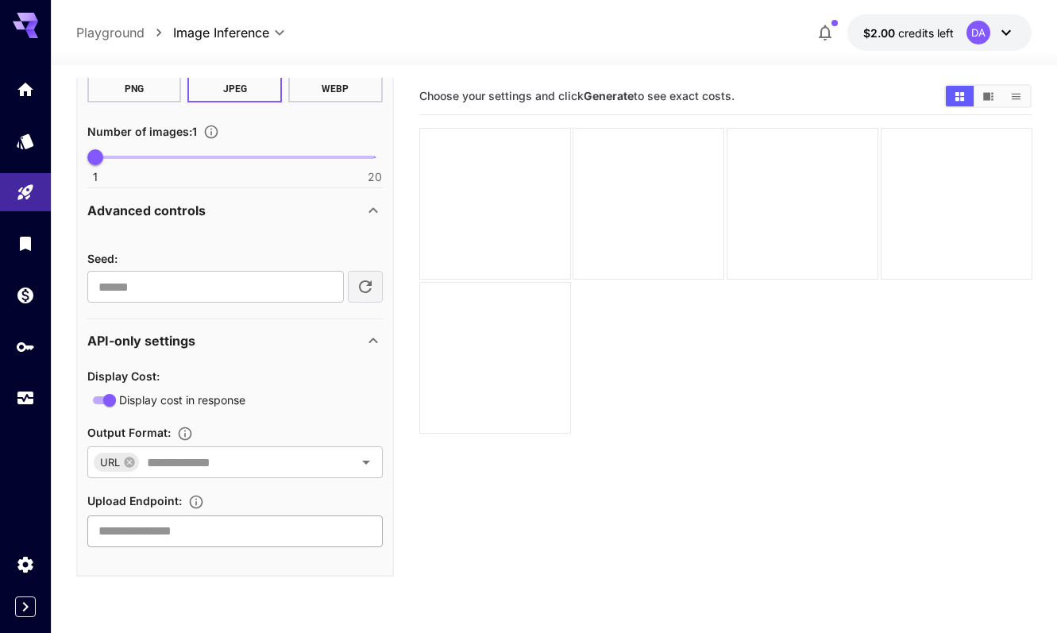
click at [319, 520] on input "text" at bounding box center [234, 531] width 295 height 32
click at [302, 463] on input "text" at bounding box center [236, 462] width 191 height 22
click at [331, 399] on div "Display cost in response" at bounding box center [234, 400] width 295 height 20
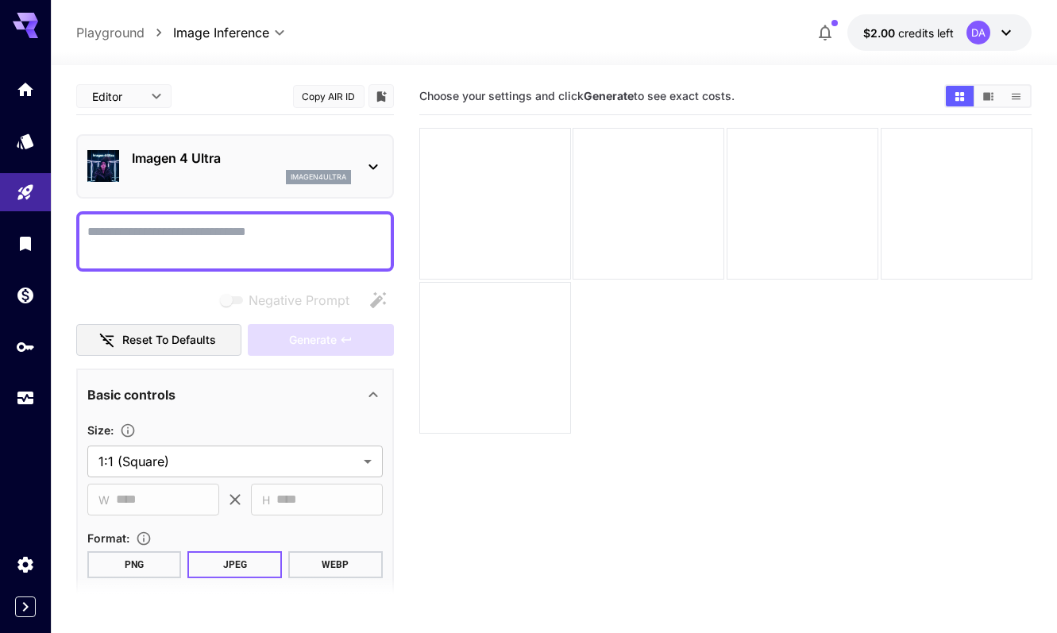
scroll to position [0, 0]
